Goal: Task Accomplishment & Management: Complete application form

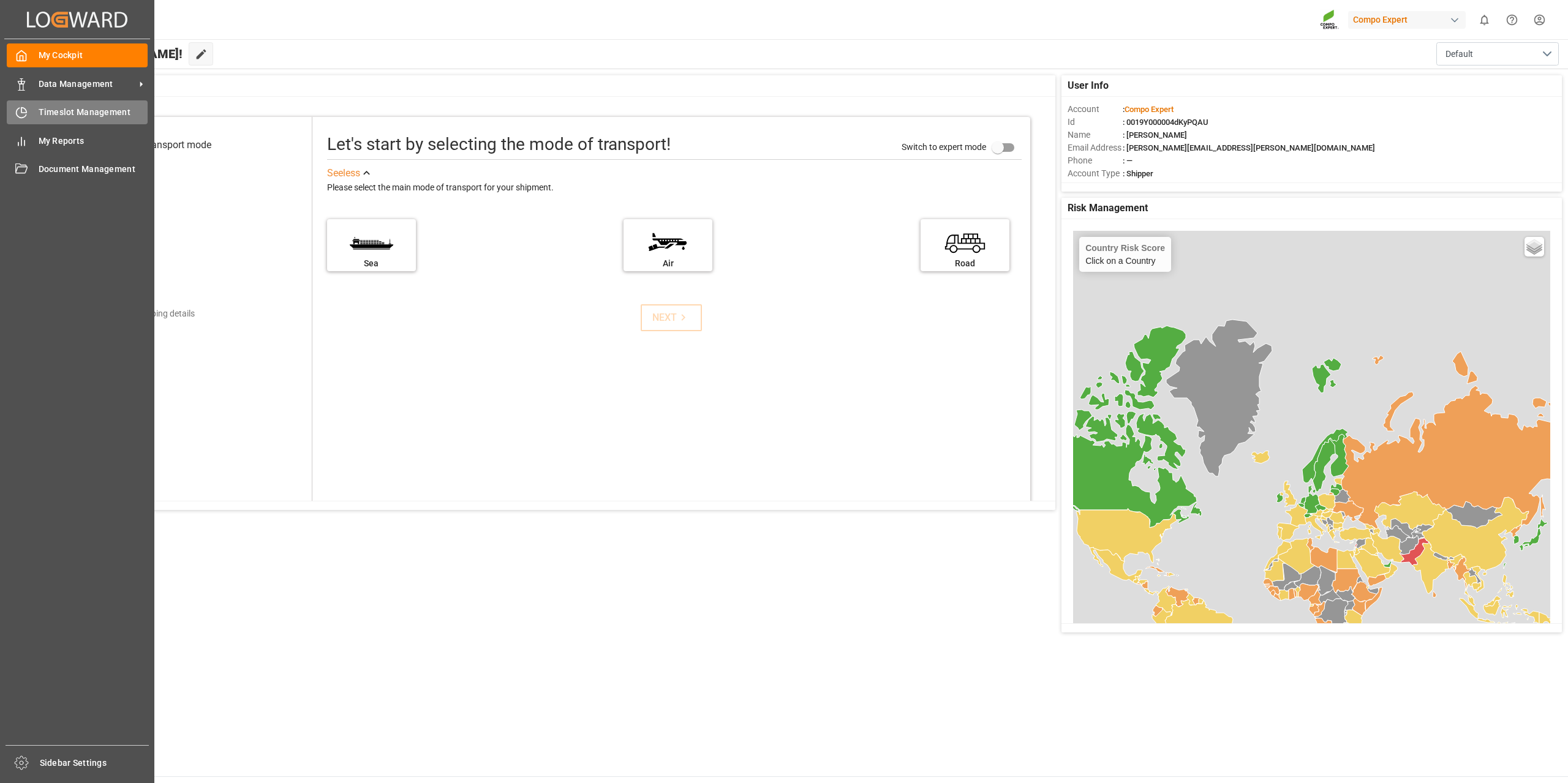
click at [67, 114] on span "Timeslot Management" at bounding box center [93, 113] width 109 height 13
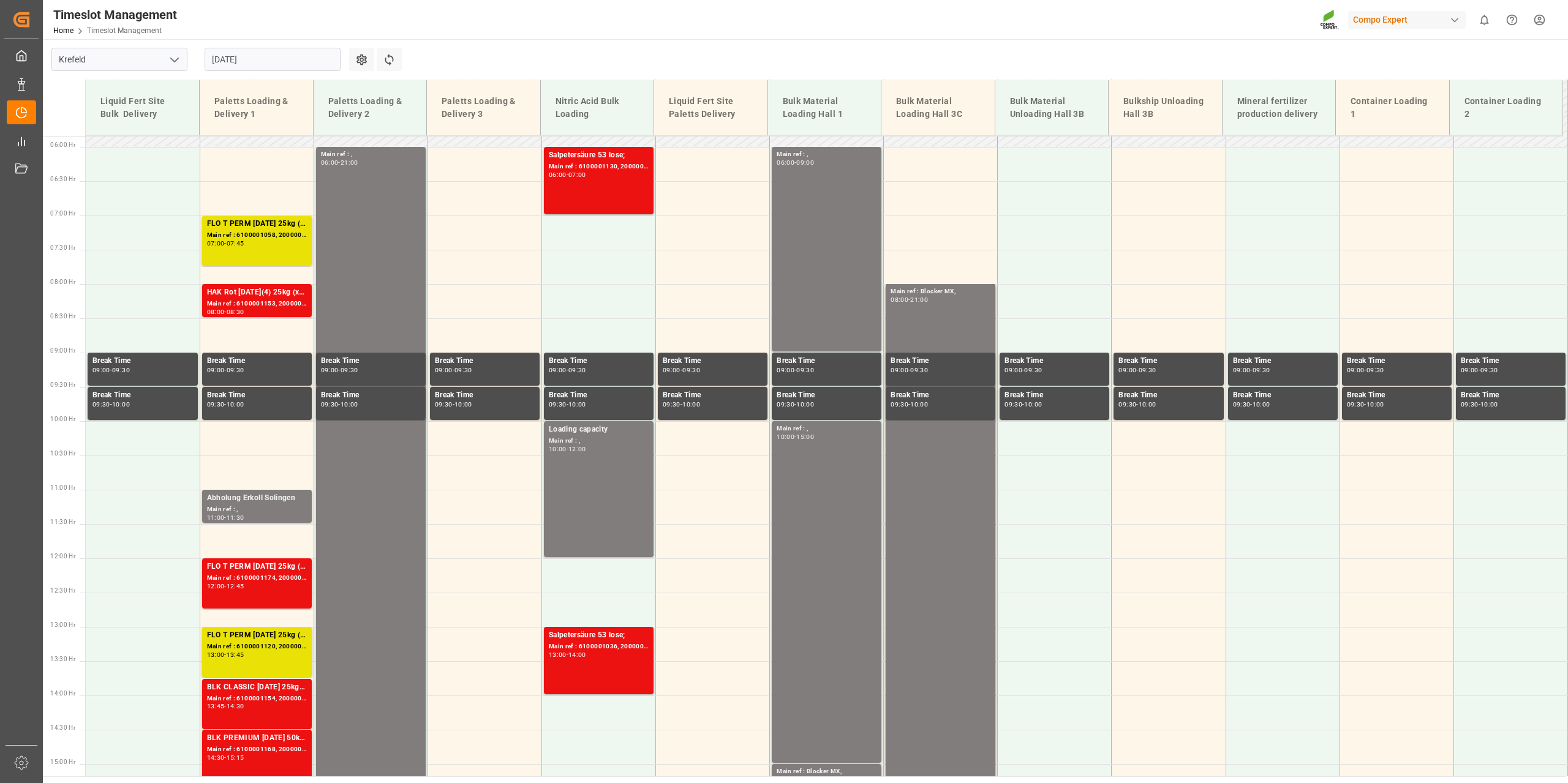
scroll to position [485, 0]
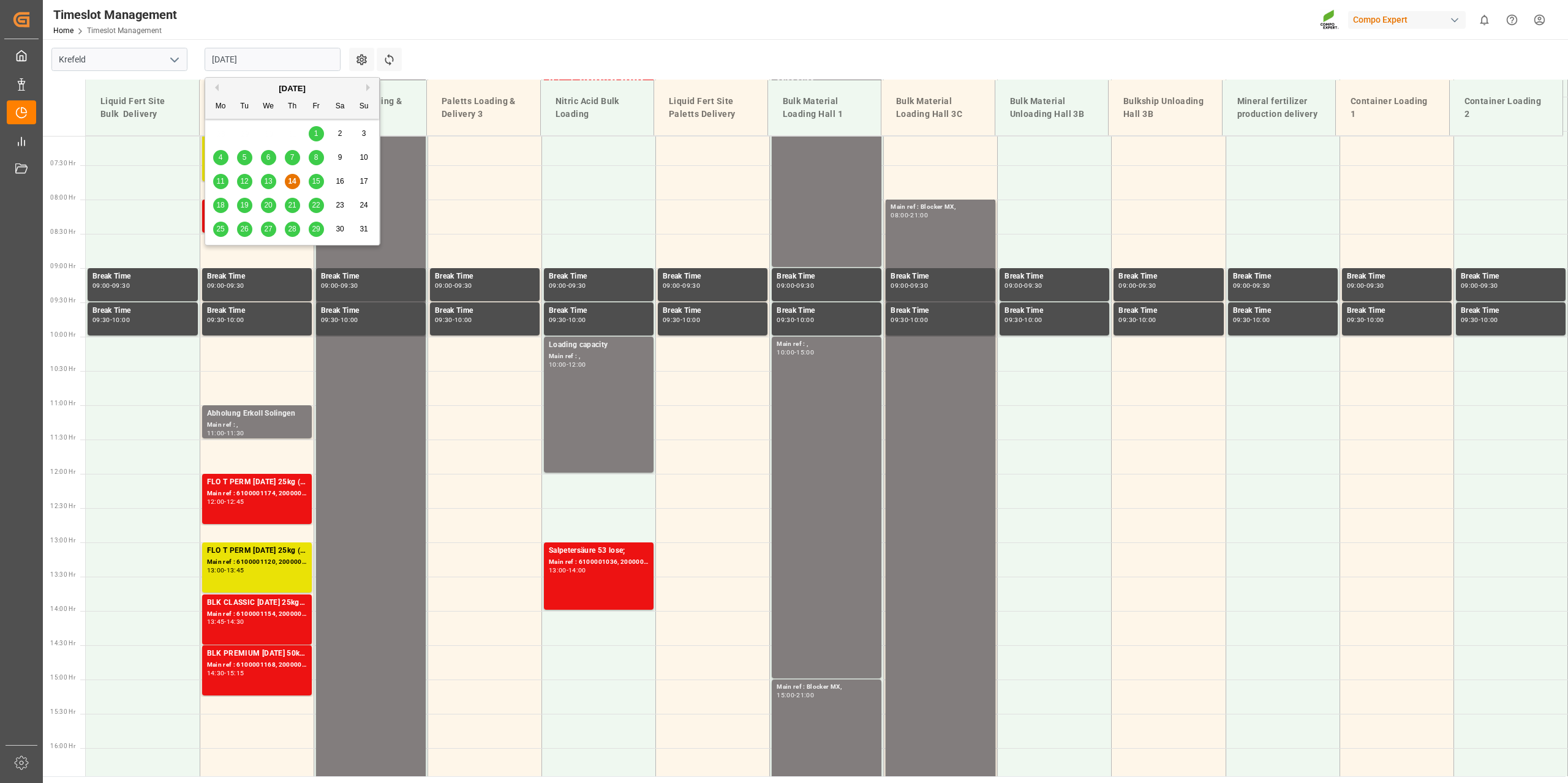
click at [335, 59] on input "[DATE]" at bounding box center [273, 59] width 136 height 23
click at [320, 178] on span "15" at bounding box center [316, 181] width 8 height 9
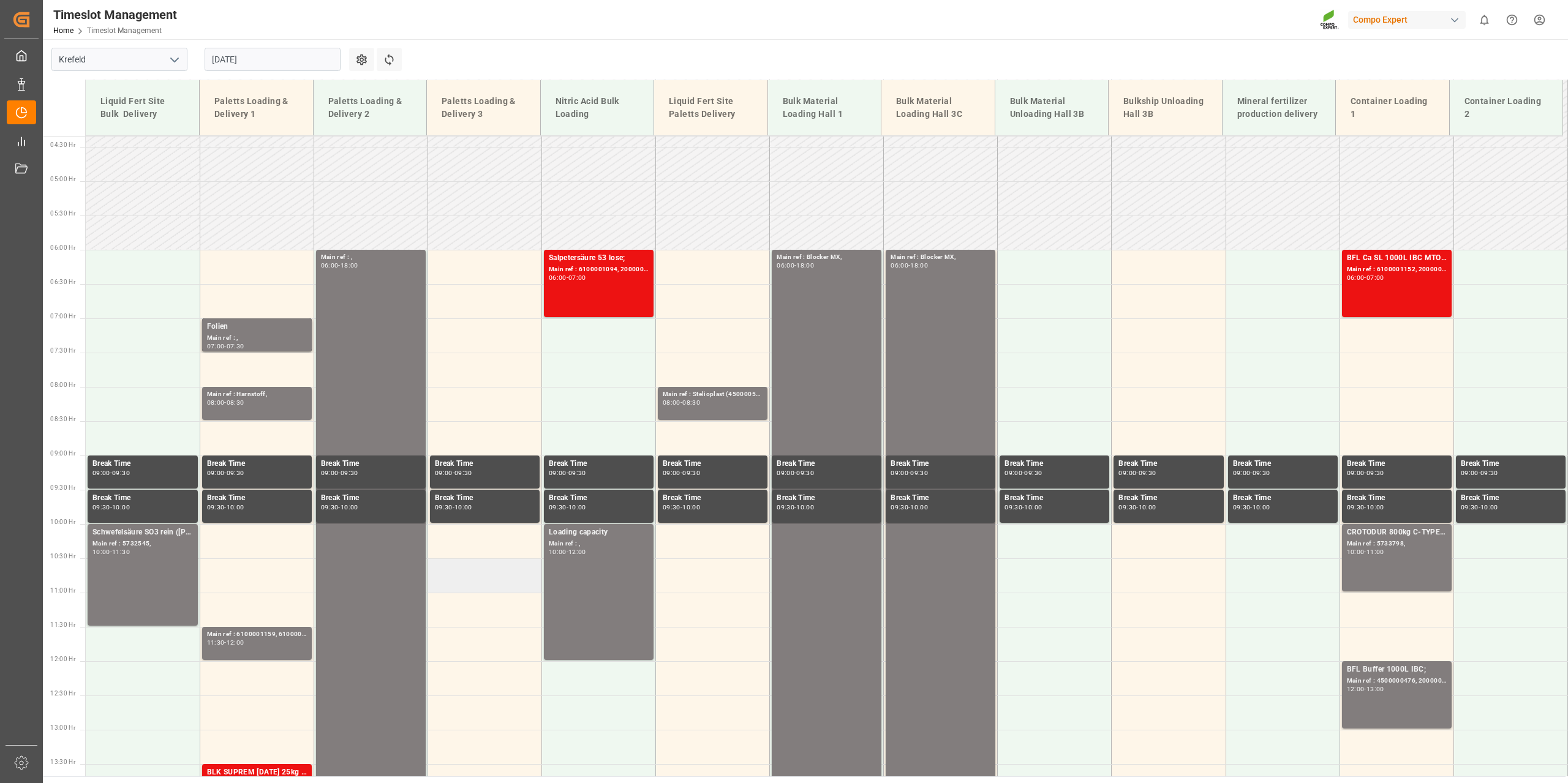
scroll to position [240, 0]
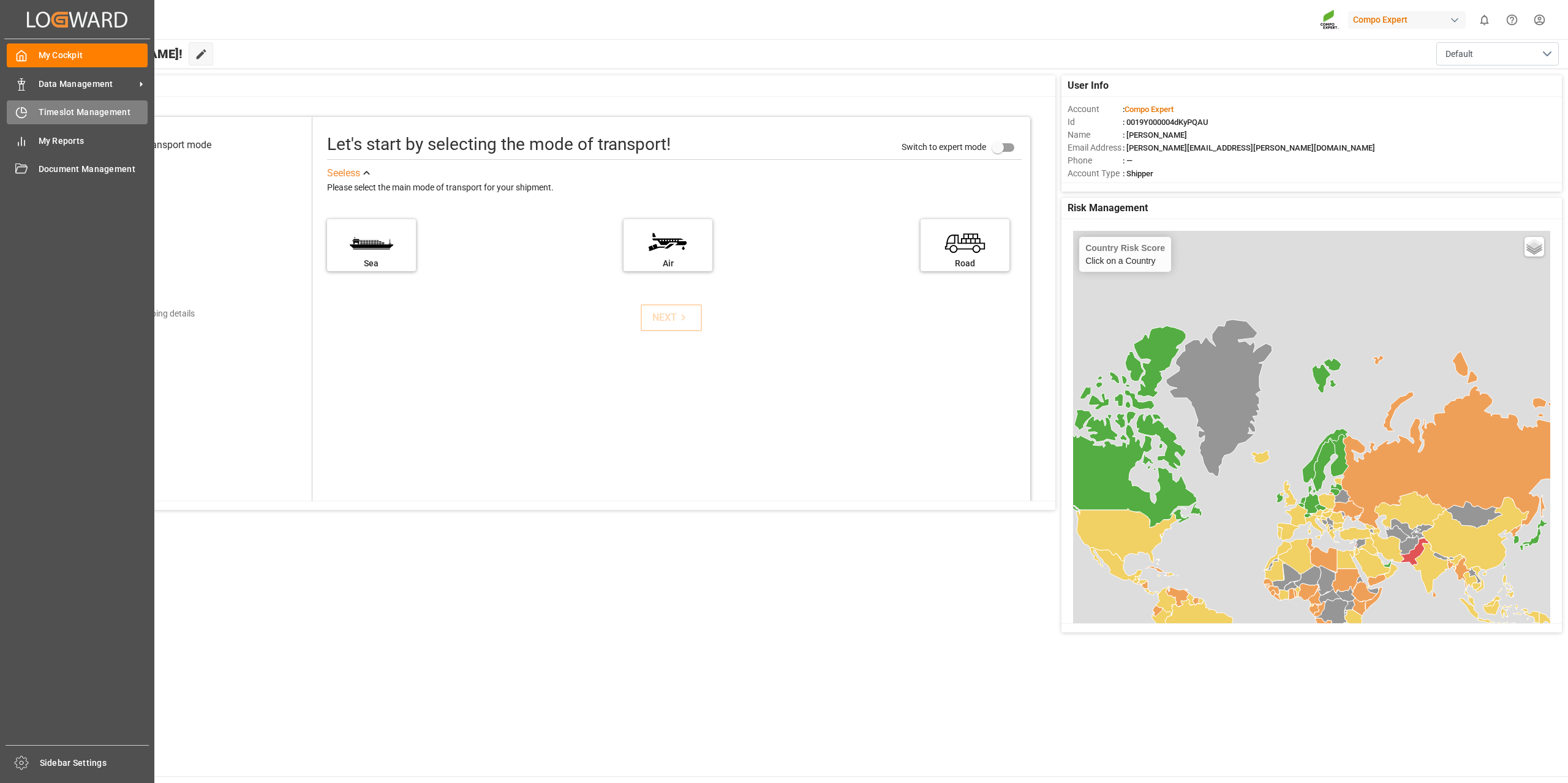
click at [51, 120] on div "Timeslot Management Timeslot Management" at bounding box center [77, 113] width 141 height 24
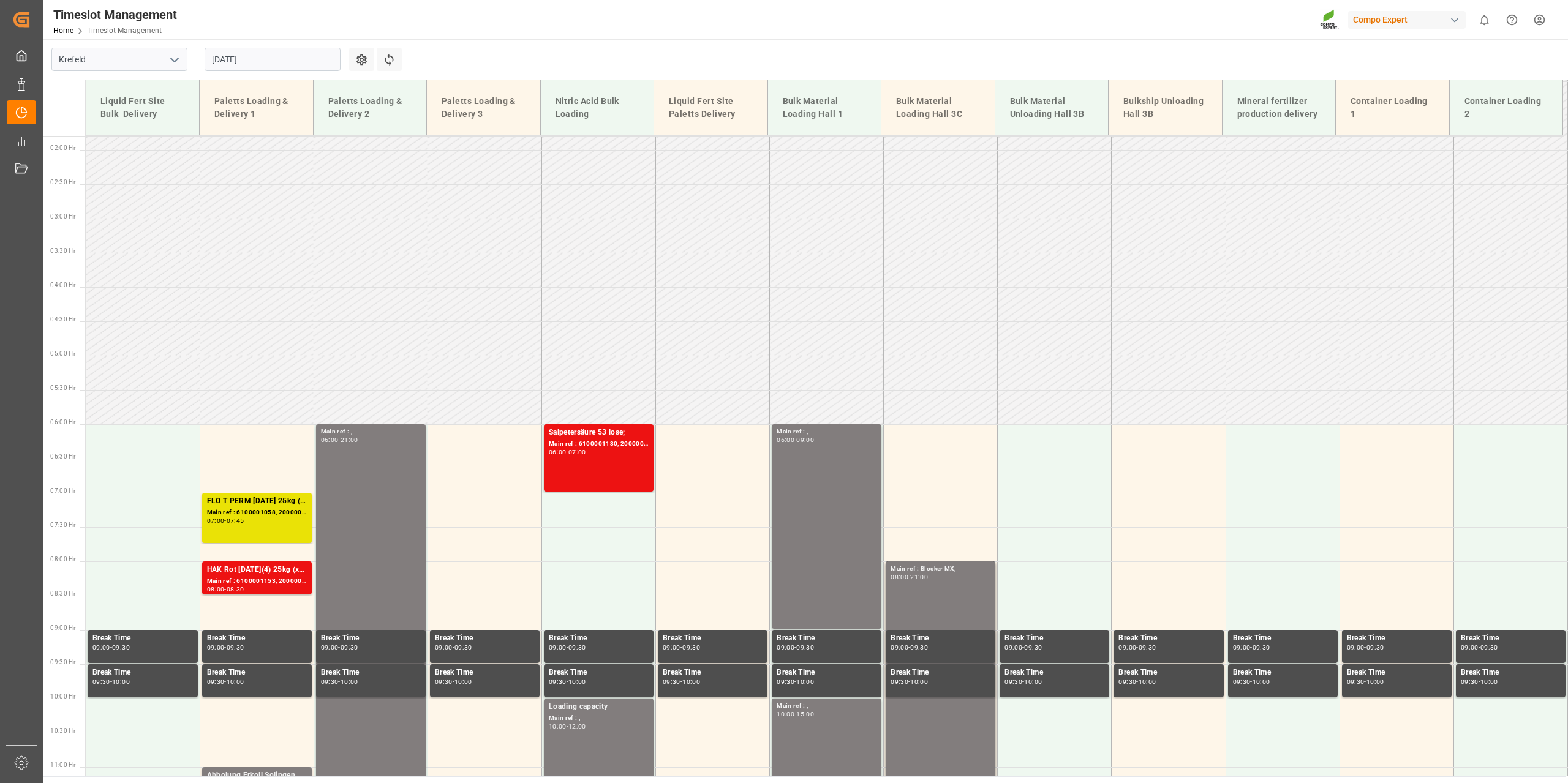
scroll to position [117, 0]
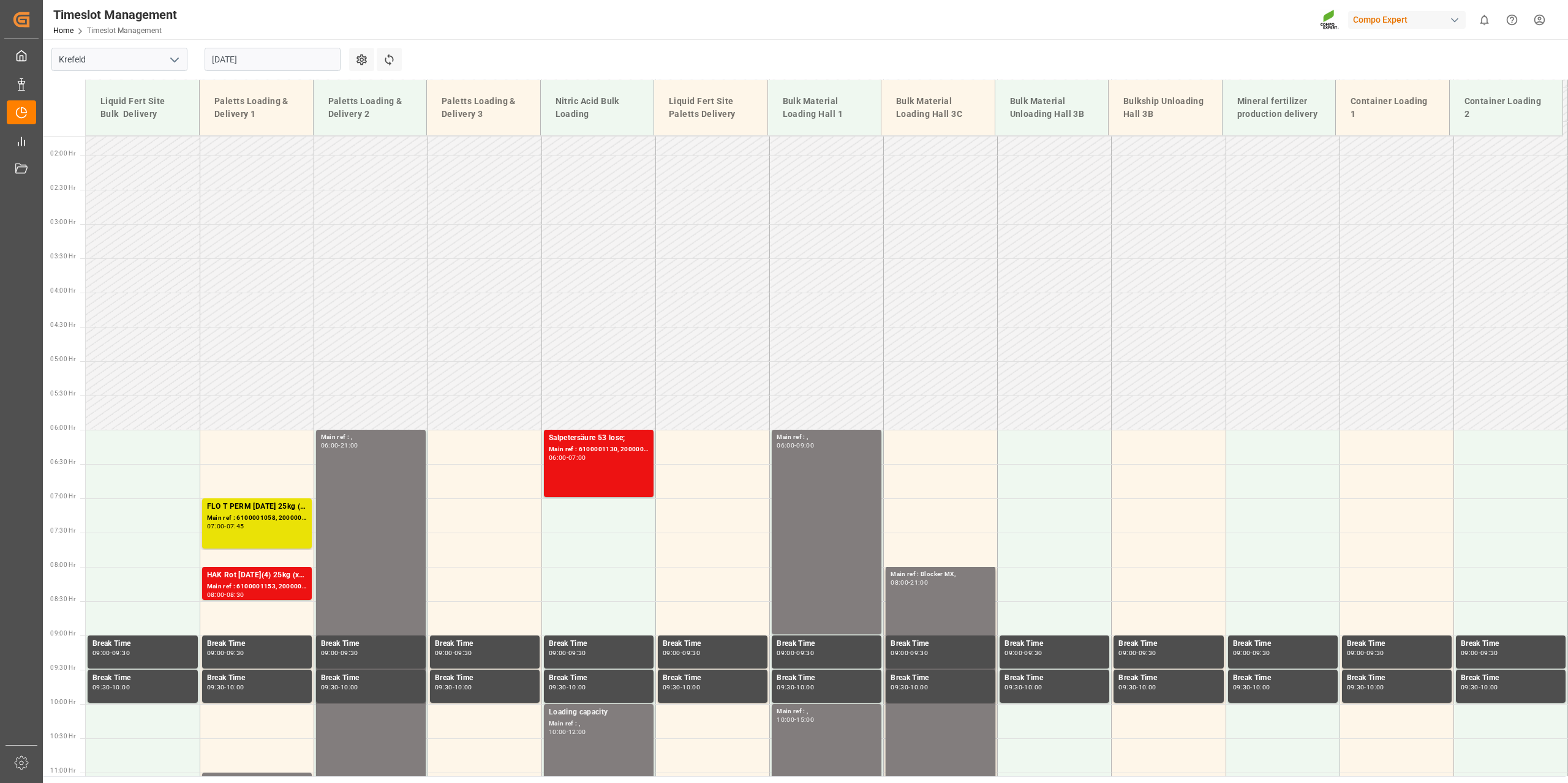
click at [330, 58] on input "[DATE]" at bounding box center [273, 59] width 136 height 23
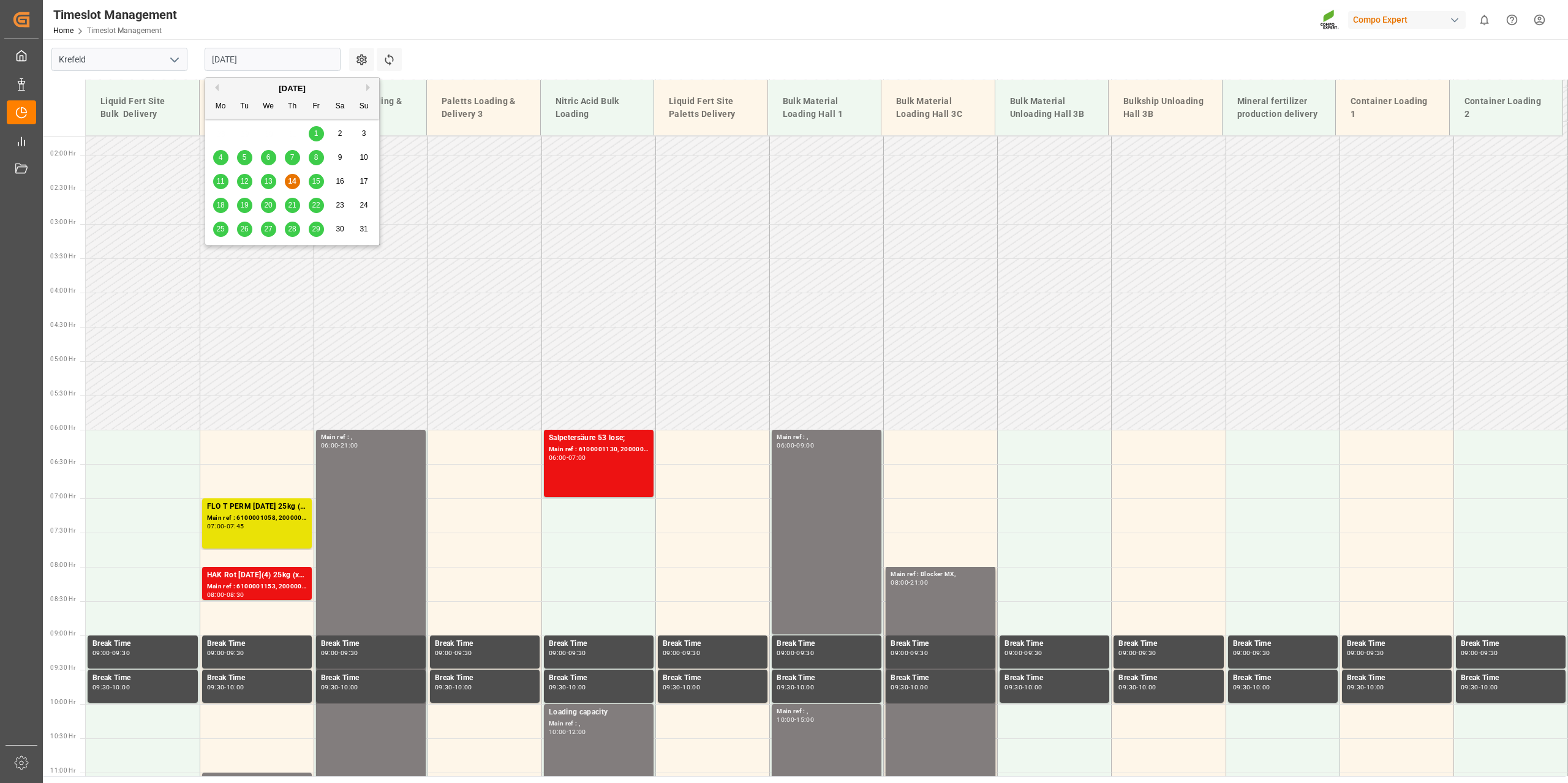
click at [313, 181] on span "15" at bounding box center [316, 181] width 8 height 9
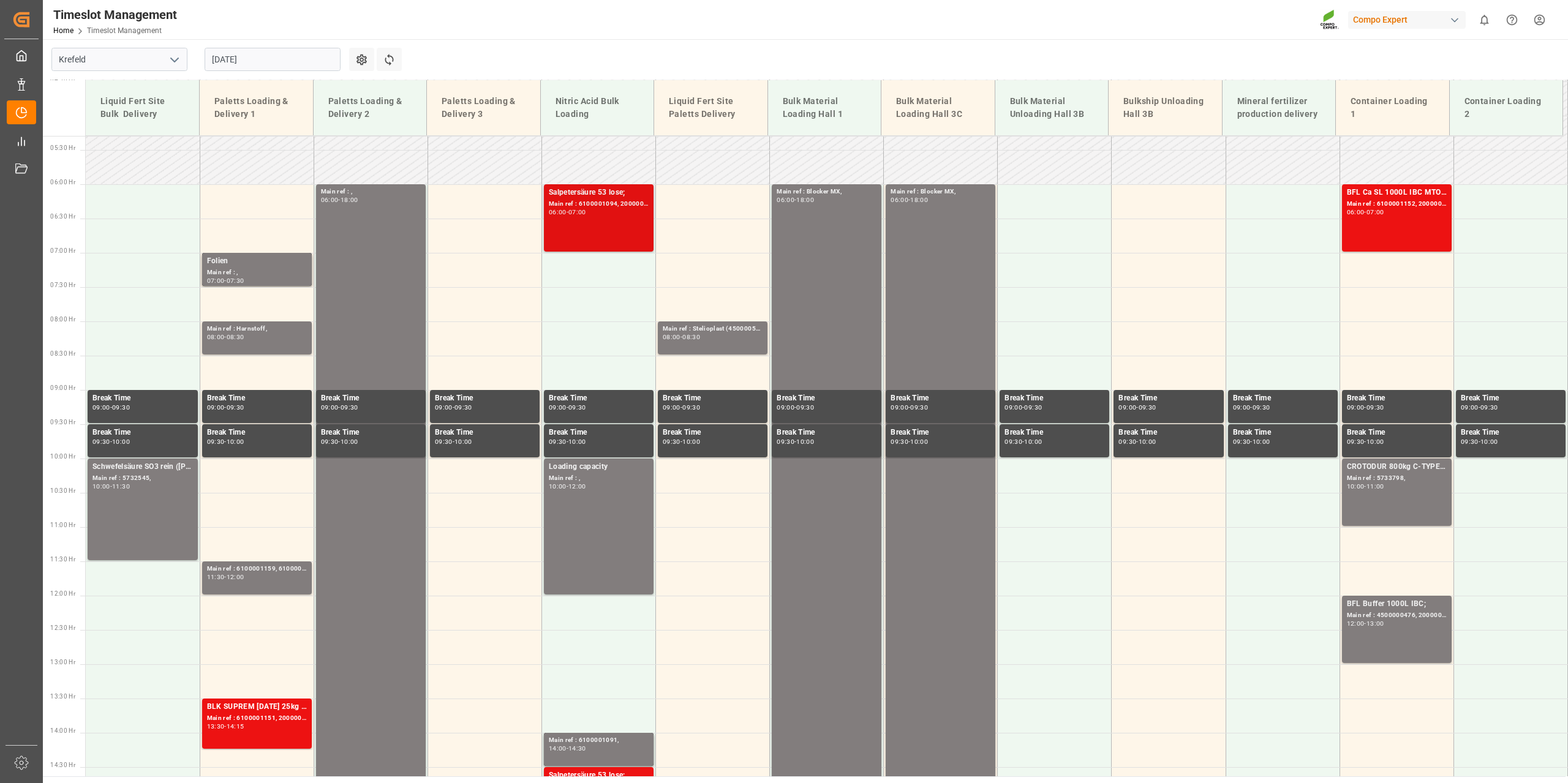
scroll to position [363, 0]
click at [612, 279] on td at bounding box center [599, 270] width 114 height 34
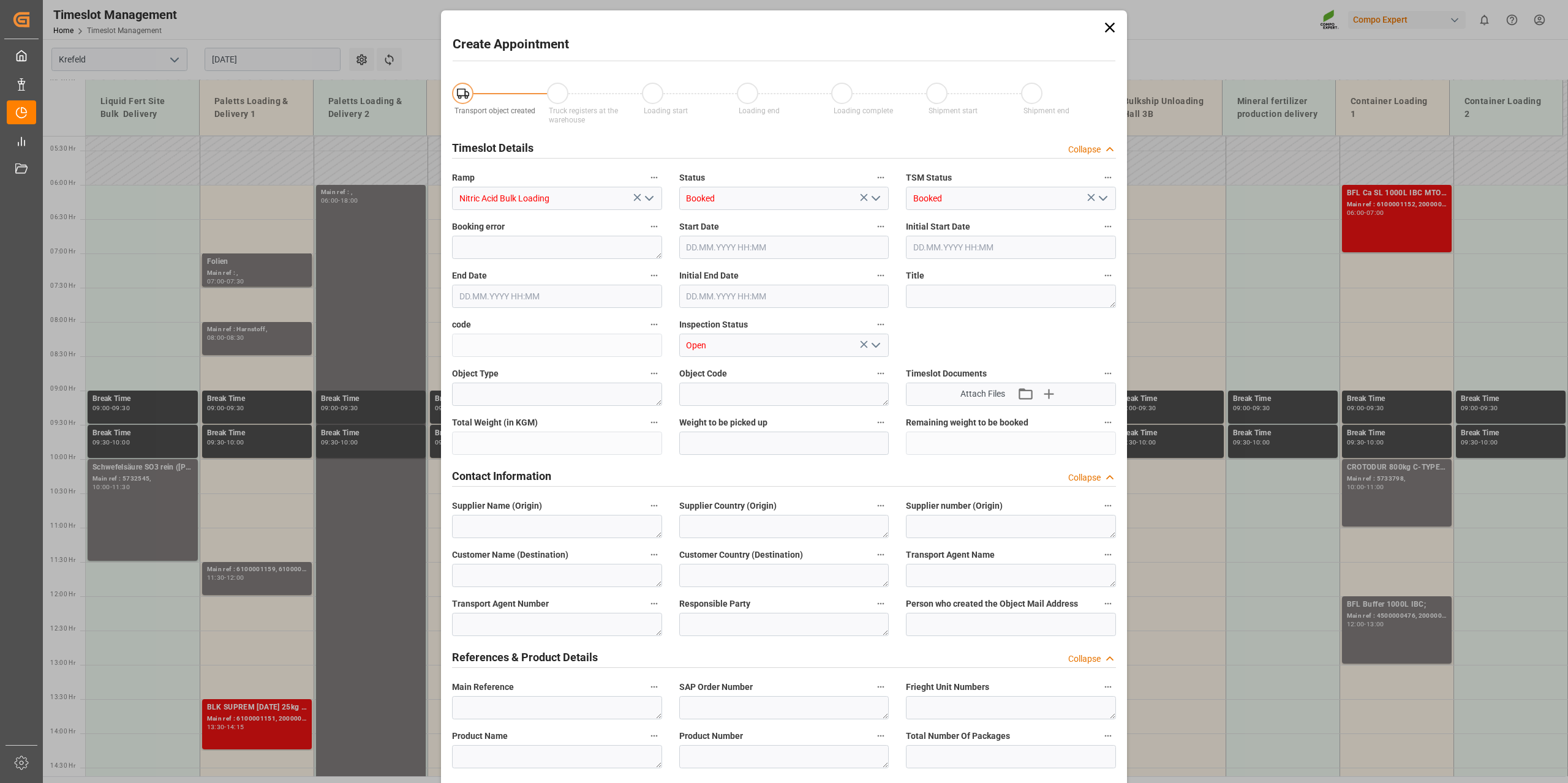
type input "15.08.2025 07:00"
type input "15.08.2025 07:30"
click at [516, 516] on textarea at bounding box center [557, 527] width 210 height 23
type textarea "brenntag"
click at [484, 626] on textarea at bounding box center [557, 624] width 210 height 23
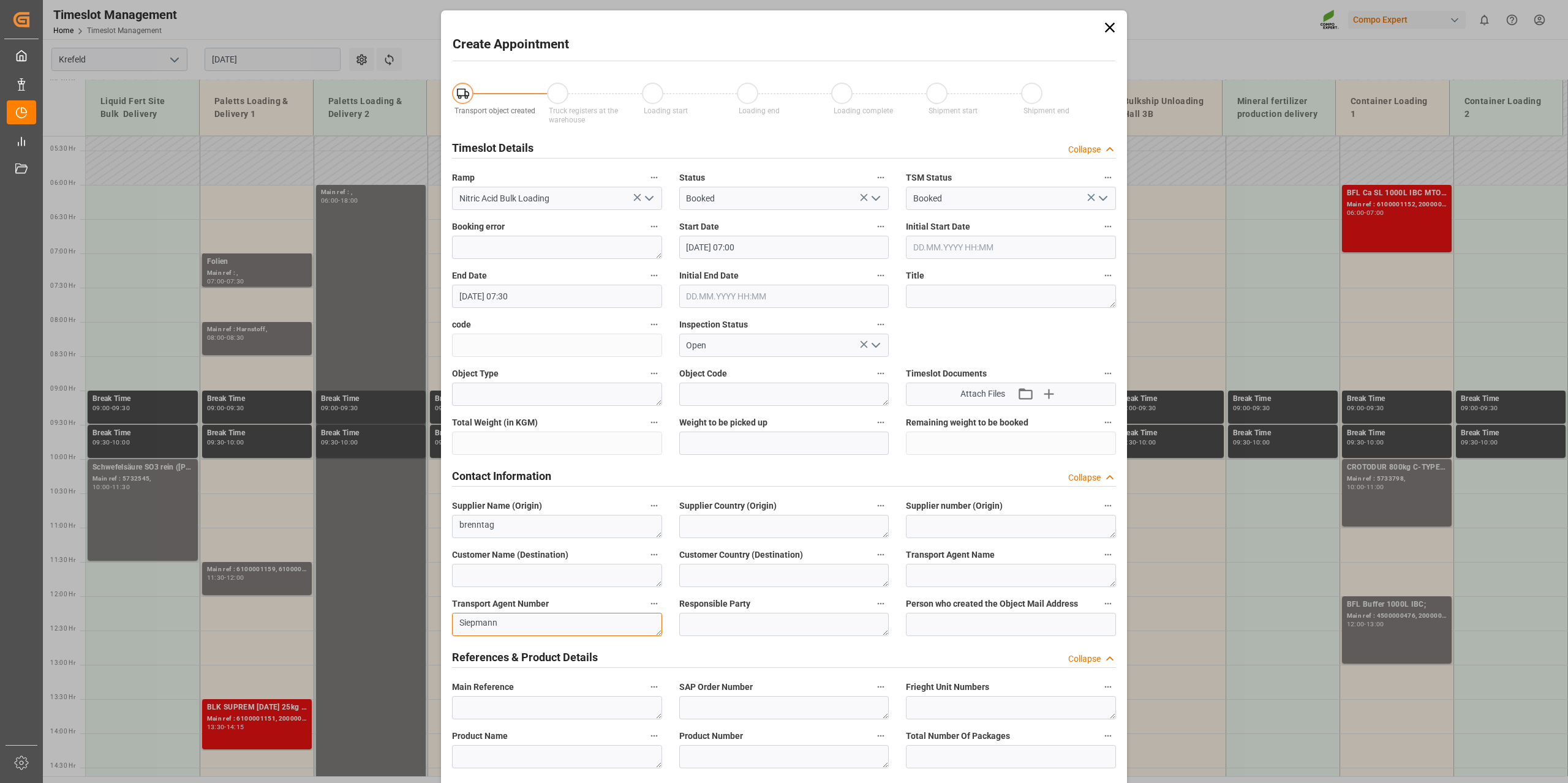
type textarea "Siepmann"
click at [479, 701] on textarea at bounding box center [557, 707] width 210 height 23
type textarea "4501716108"
click at [689, 709] on textarea at bounding box center [784, 707] width 210 height 23
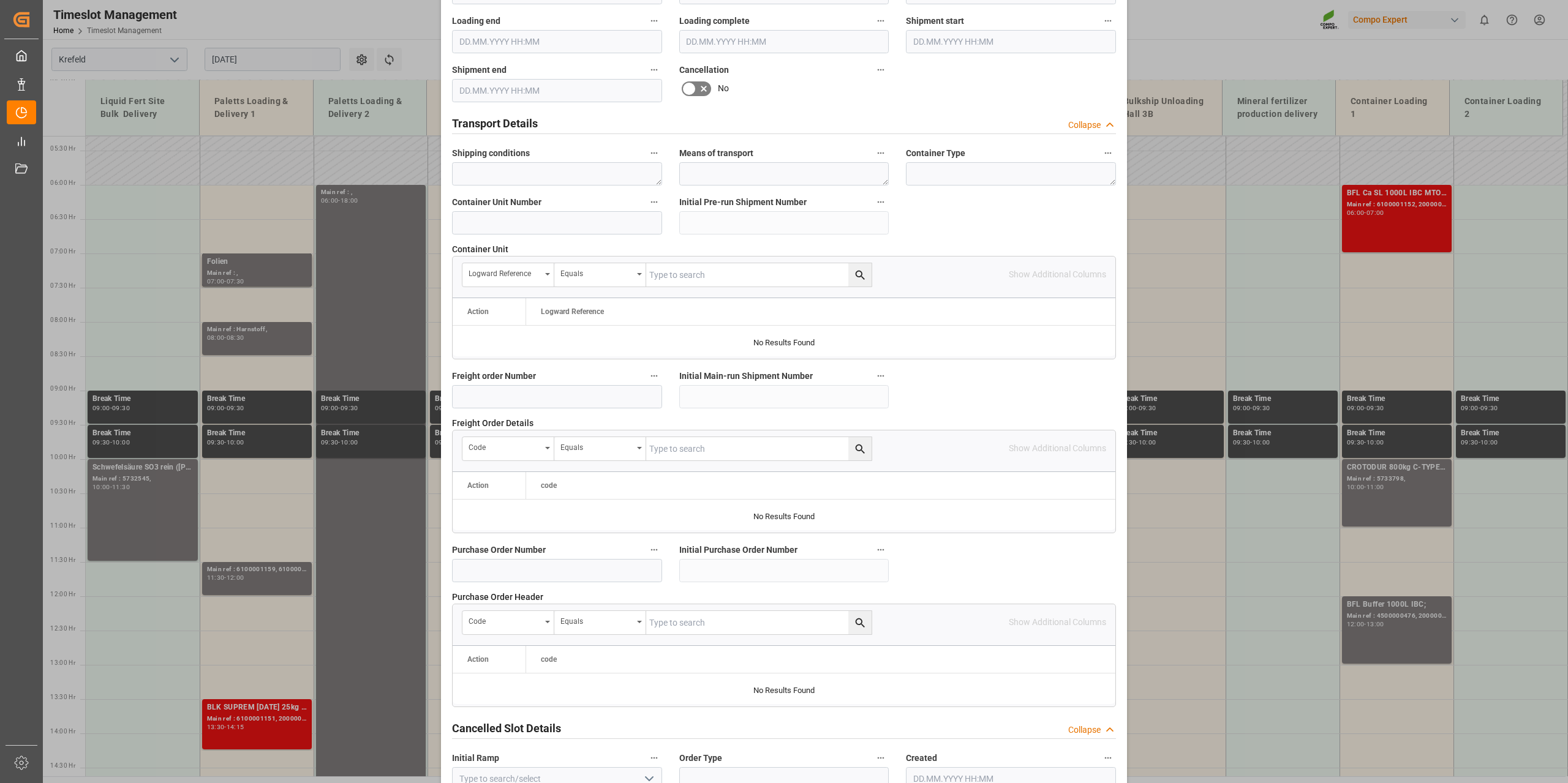
scroll to position [916, 0]
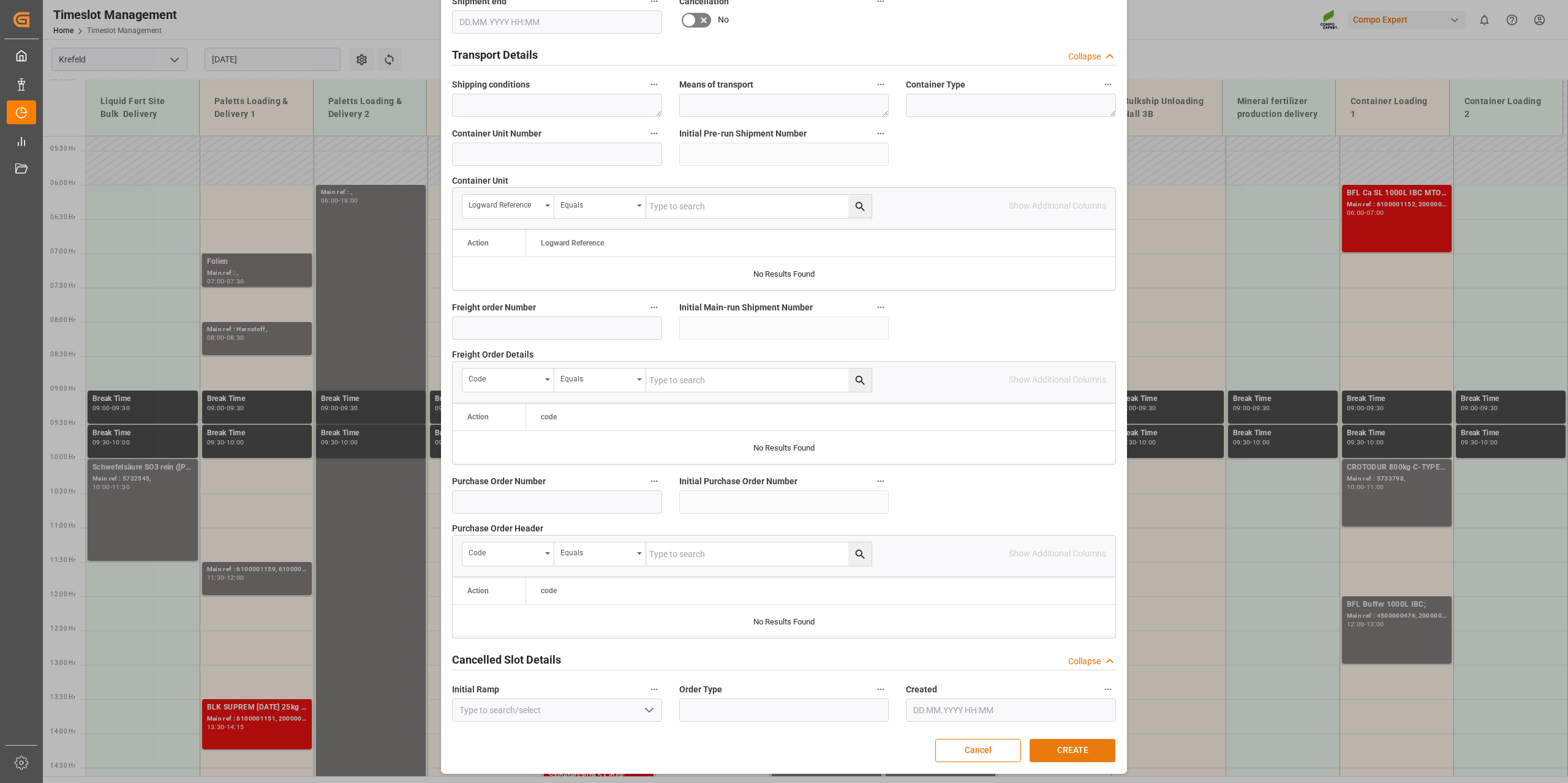
type textarea "6100000917"
click at [1049, 748] on button "CREATE" at bounding box center [1072, 750] width 86 height 23
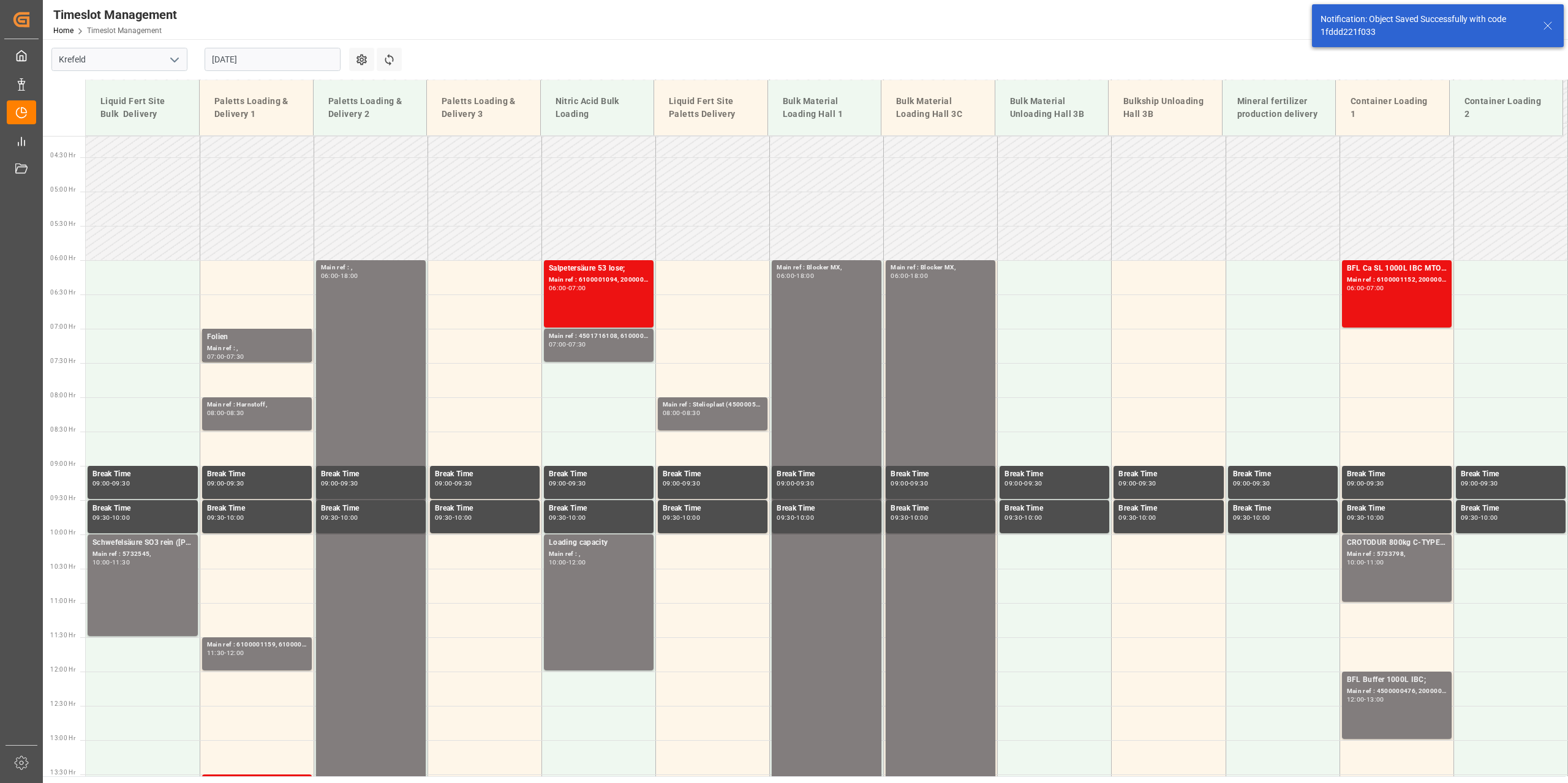
scroll to position [416, 0]
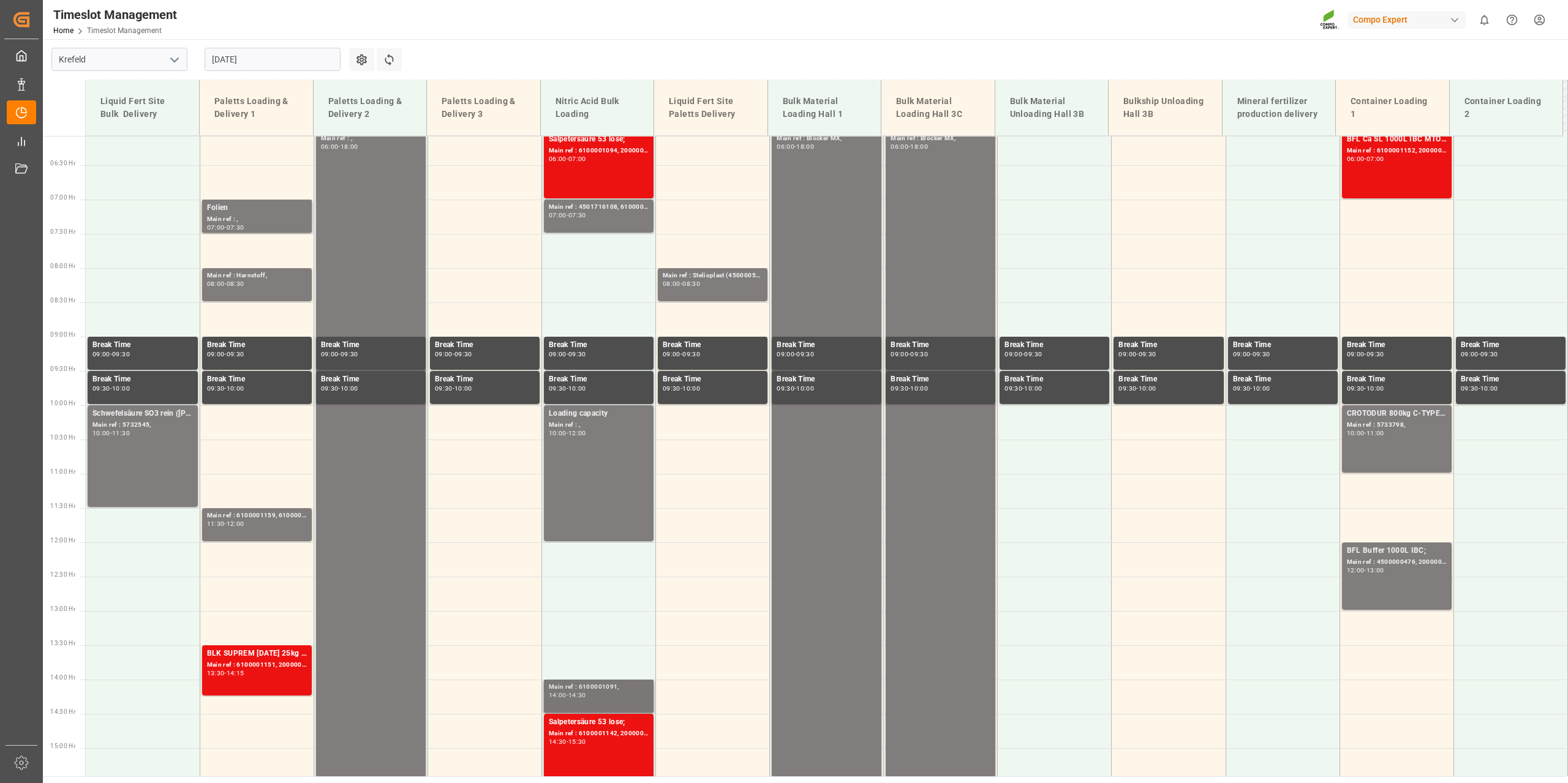
click at [606, 688] on div "Main ref : 6100001091," at bounding box center [599, 687] width 100 height 10
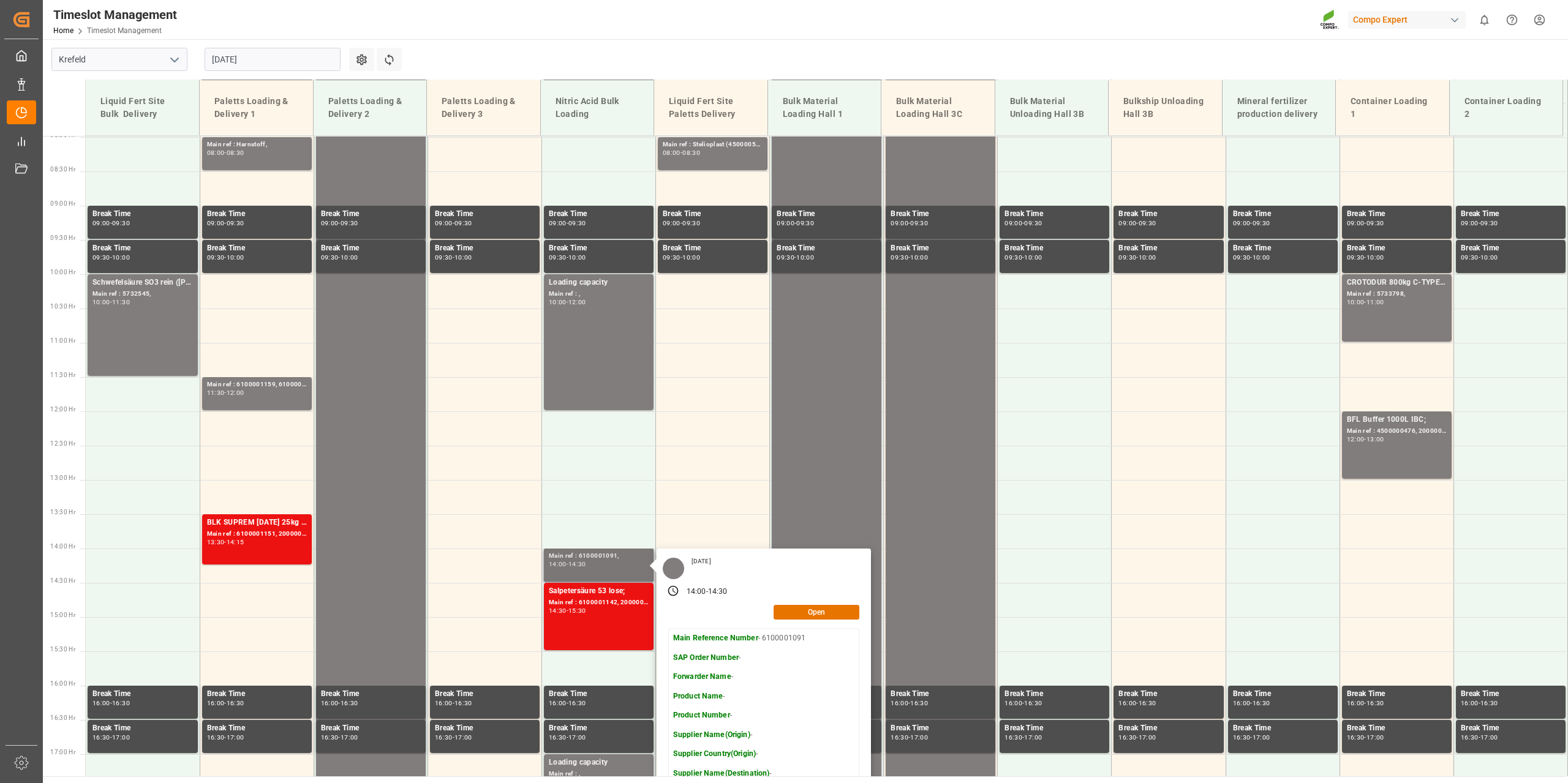
scroll to position [662, 0]
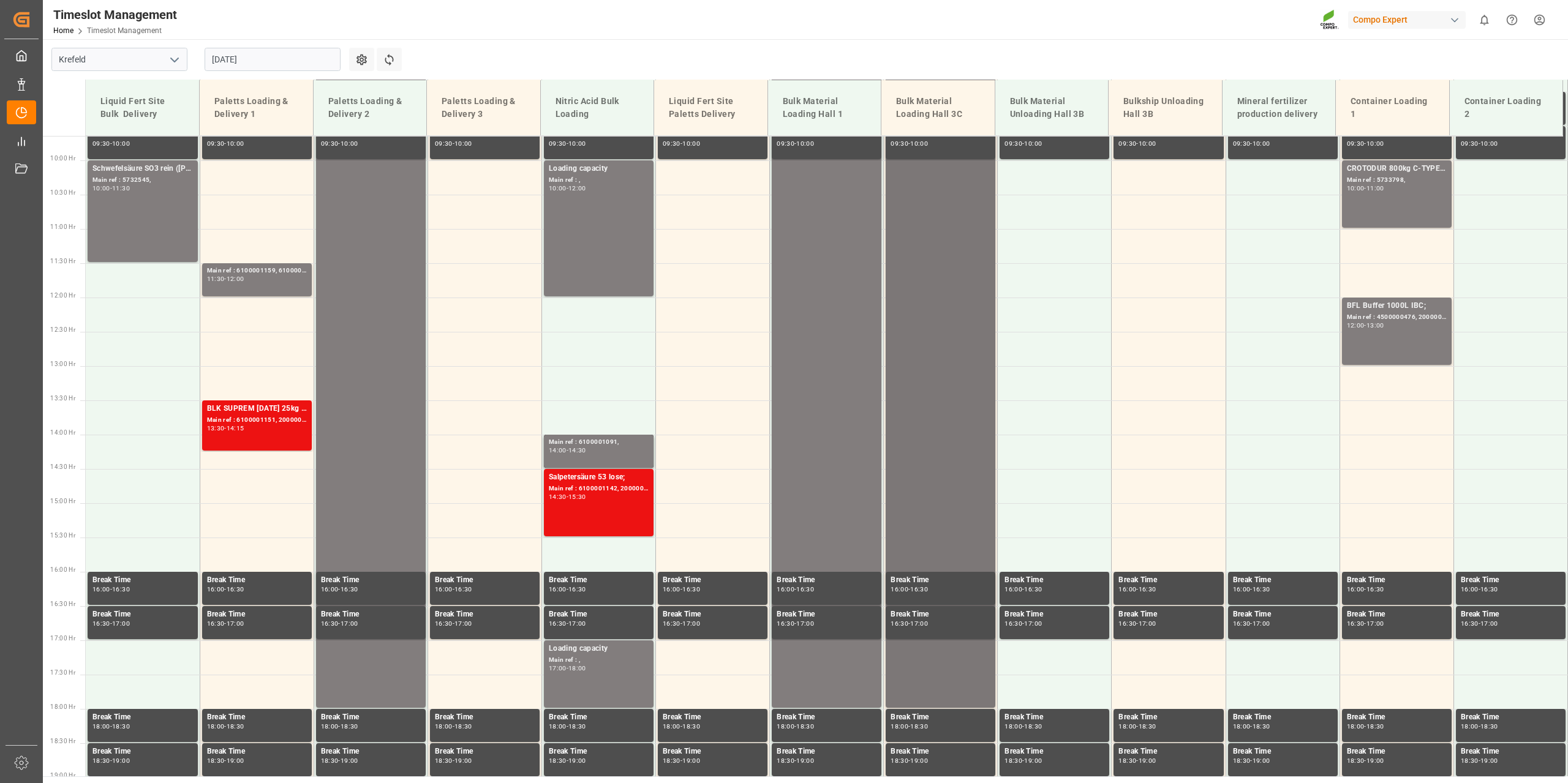
click at [944, 465] on div "Main ref : Blocker MX, 06:00 - 18:00" at bounding box center [940, 296] width 100 height 817
click at [619, 487] on div "Main ref : 6100001142, 2000001005;" at bounding box center [599, 489] width 100 height 10
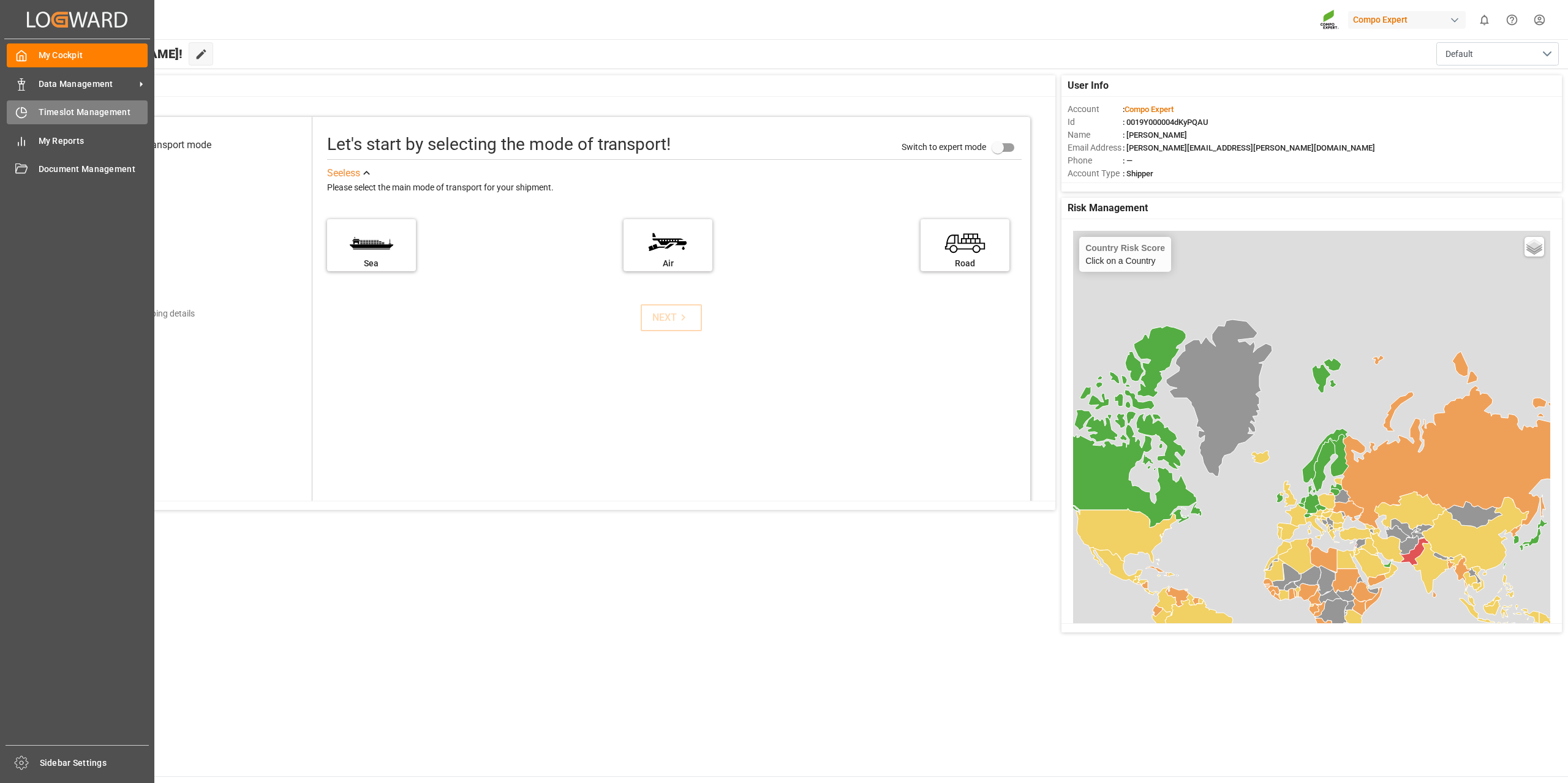
click at [96, 119] on div "Timeslot Management Timeslot Management" at bounding box center [77, 113] width 141 height 24
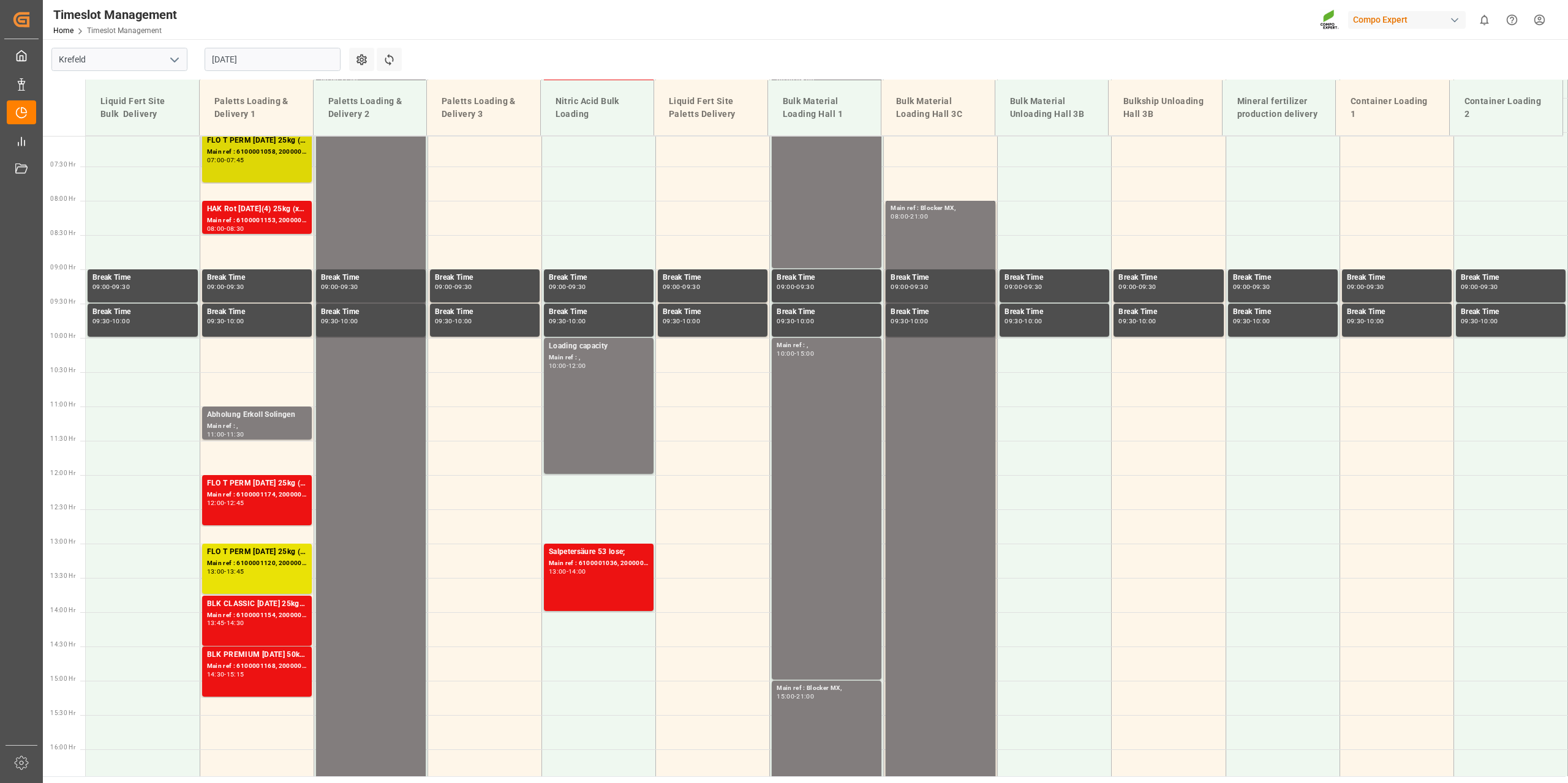
scroll to position [485, 0]
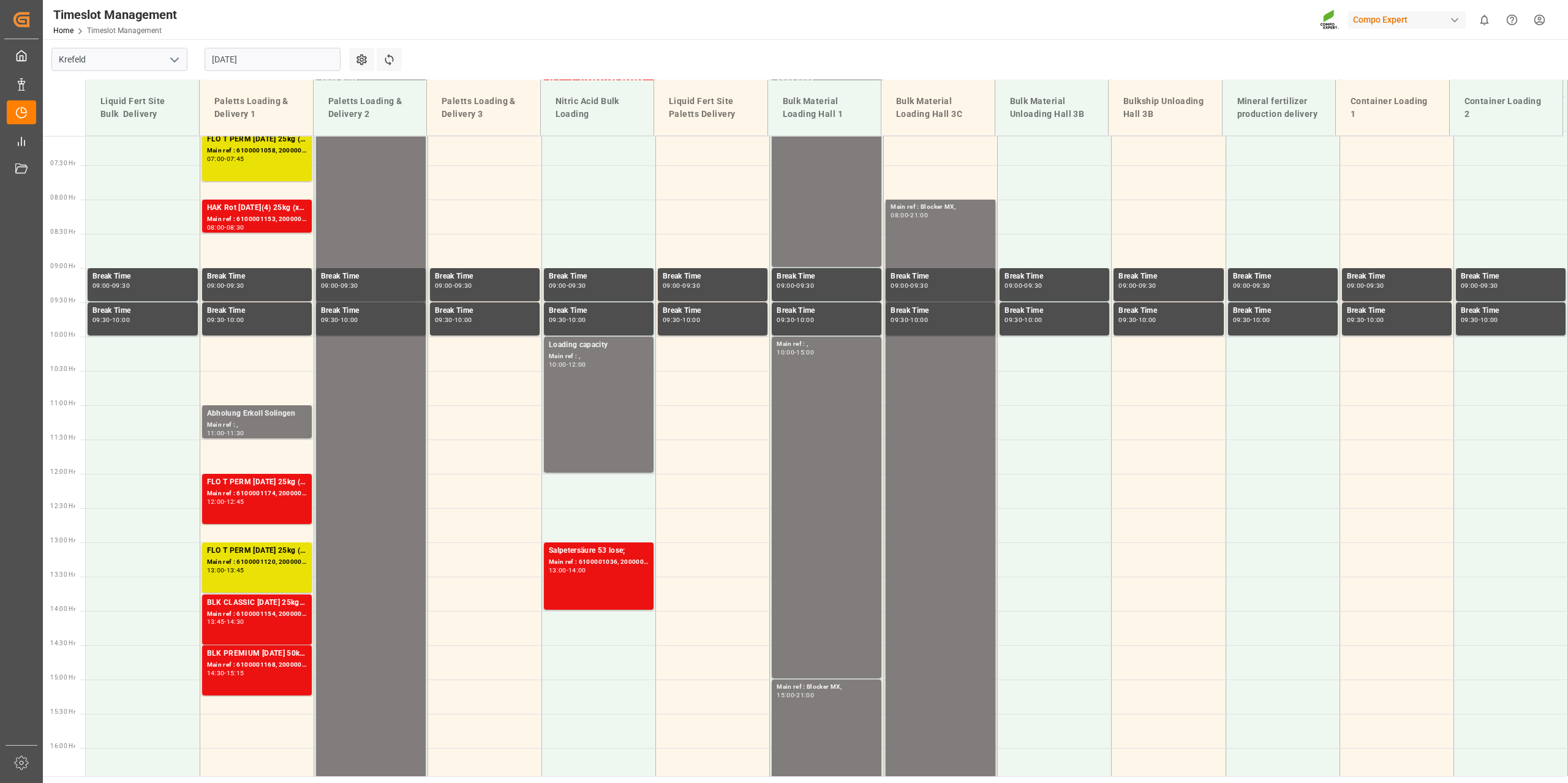
click at [333, 62] on input "[DATE]" at bounding box center [273, 59] width 136 height 23
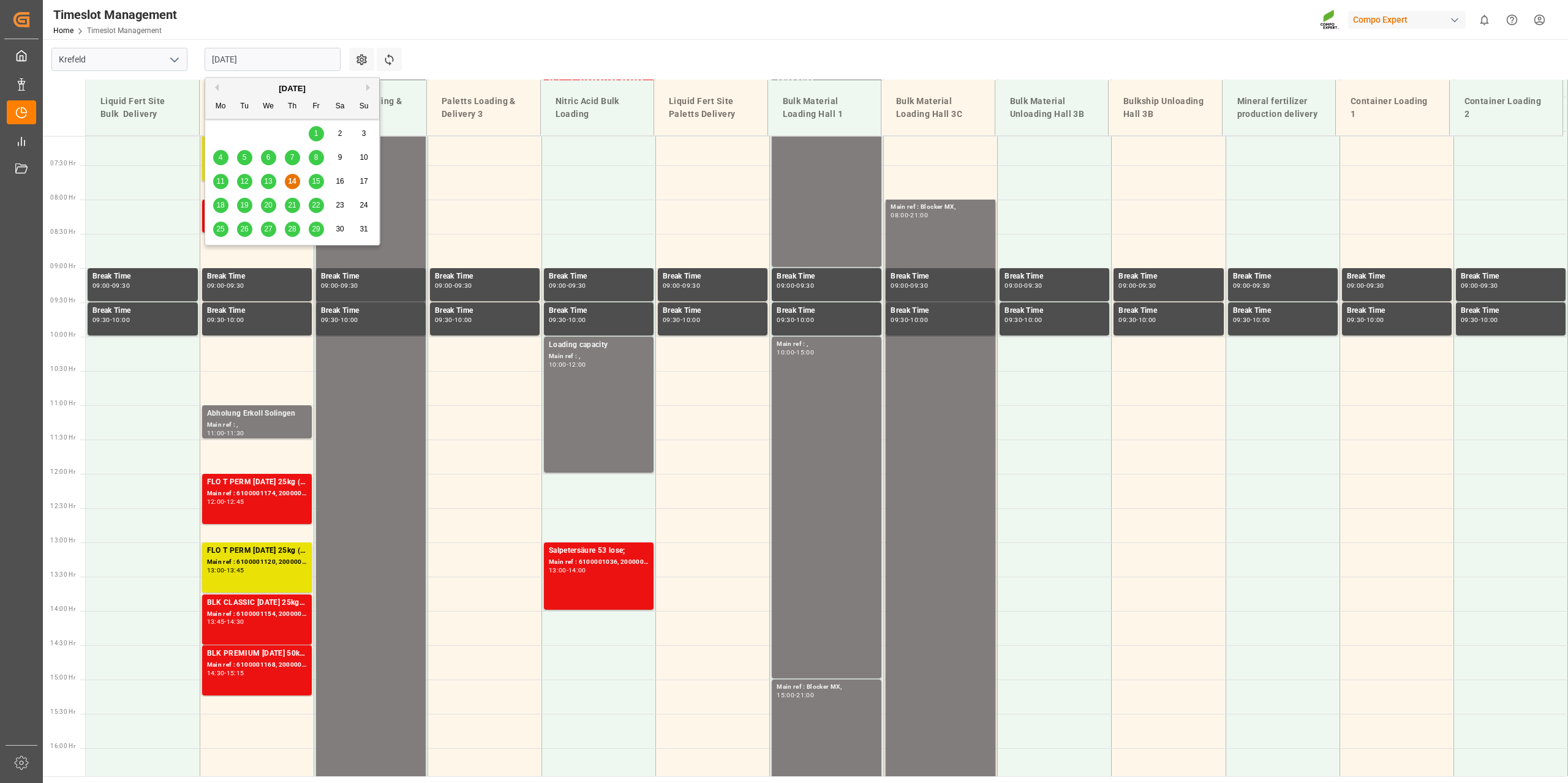
click at [313, 180] on span "15" at bounding box center [316, 181] width 8 height 9
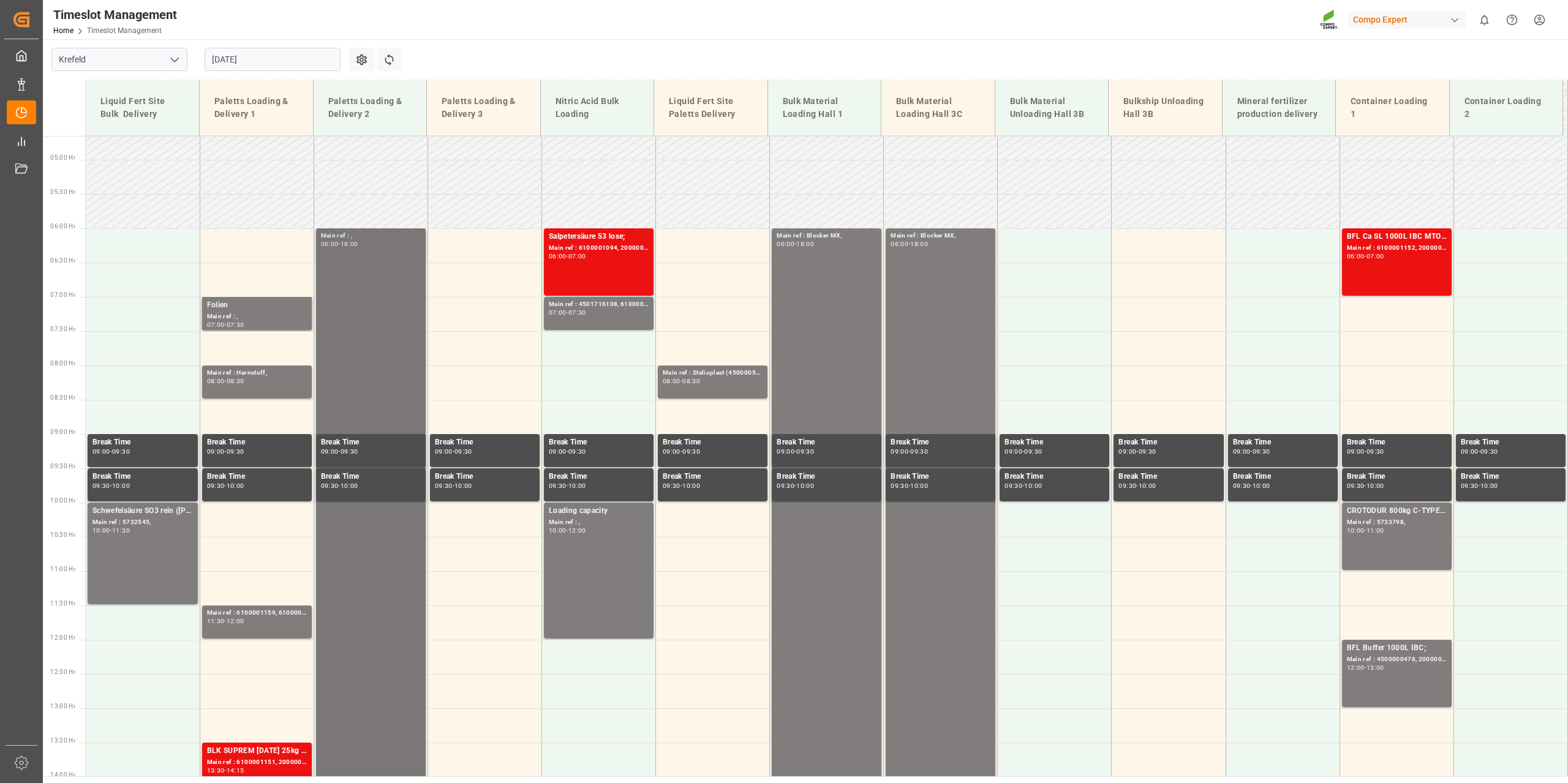
scroll to position [240, 0]
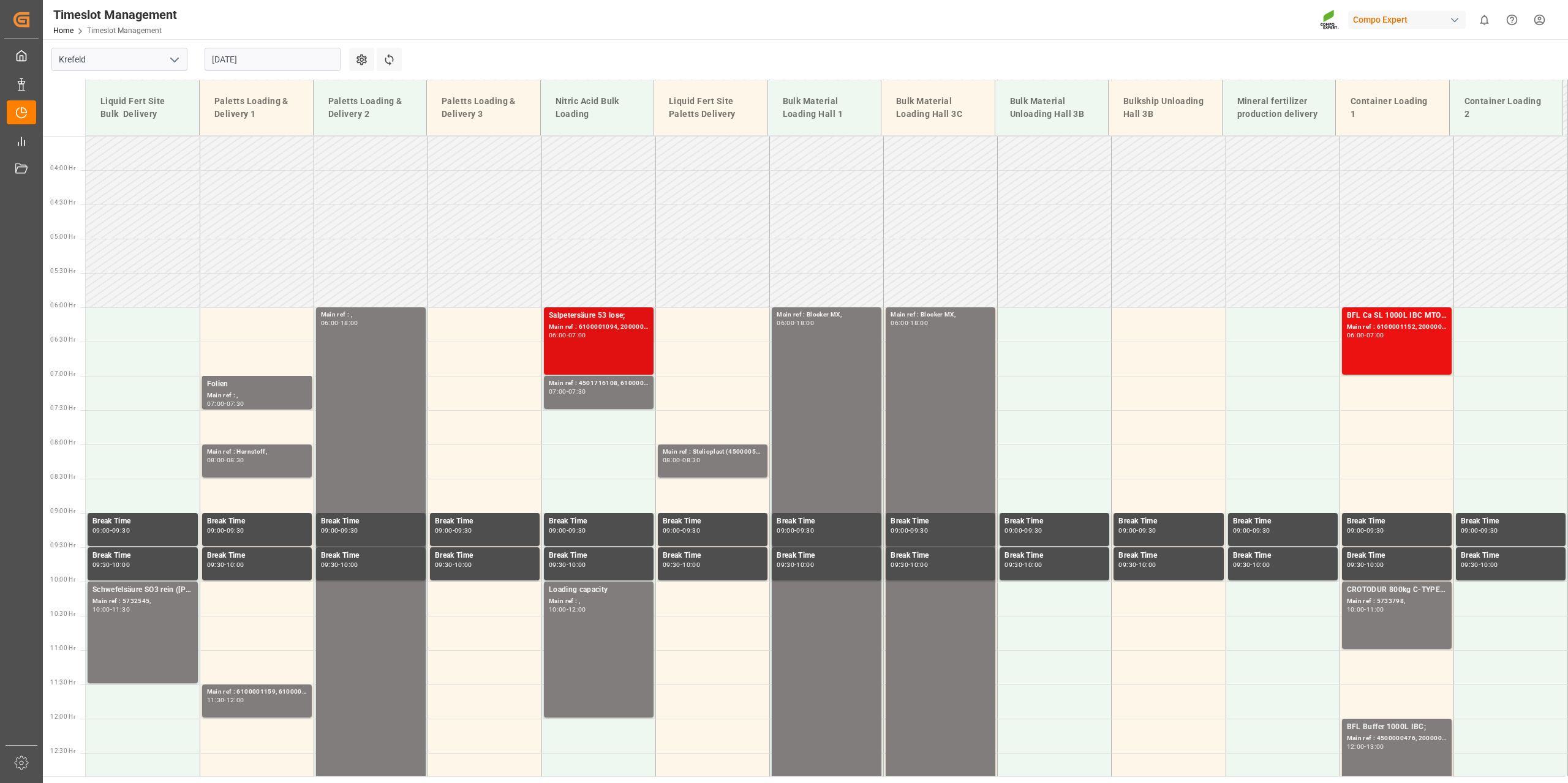
click at [607, 323] on div "Main ref : 6100001094, 2000001004;" at bounding box center [599, 327] width 100 height 10
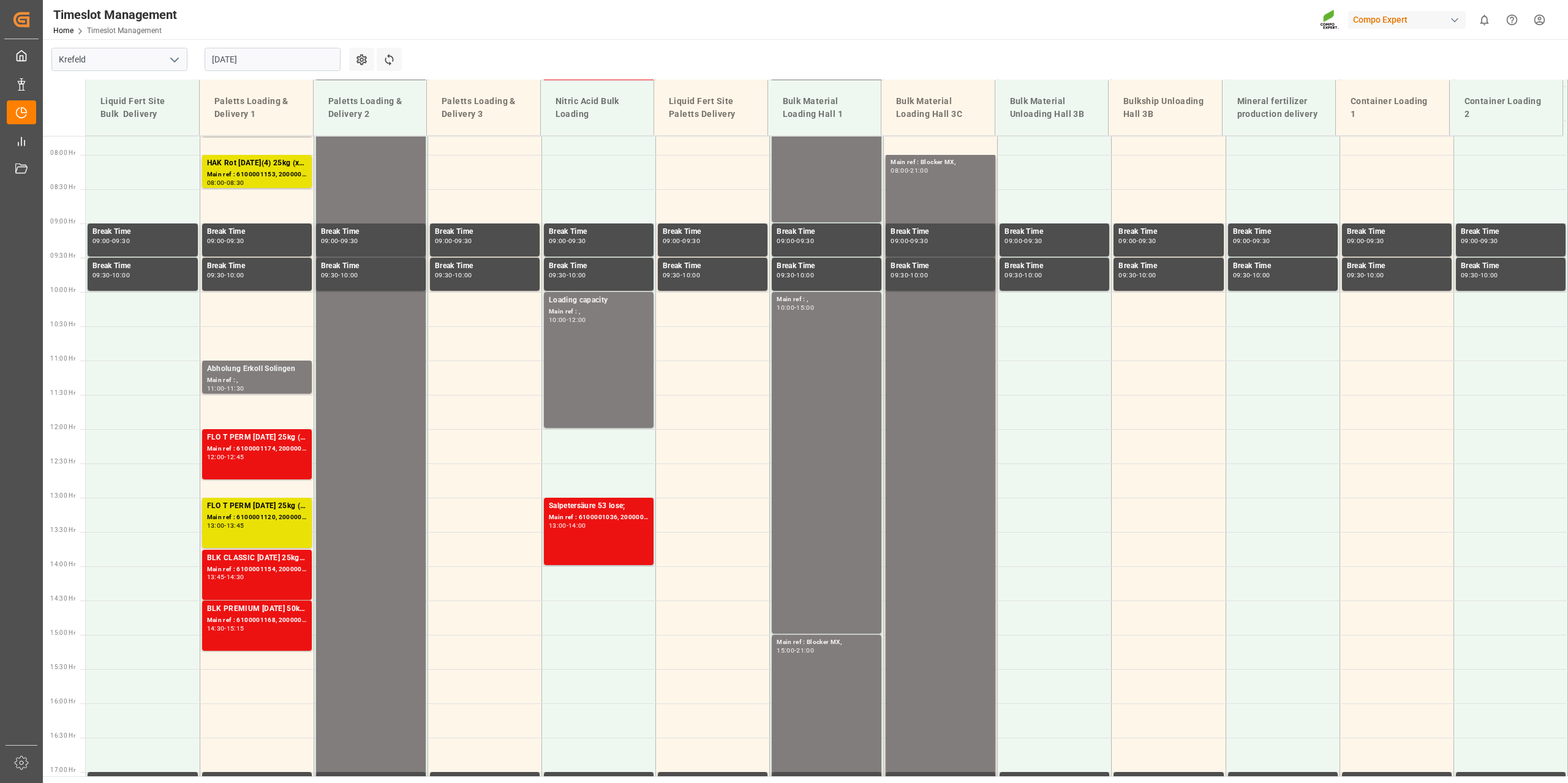
scroll to position [566, 0]
